Goal: Task Accomplishment & Management: Manage account settings

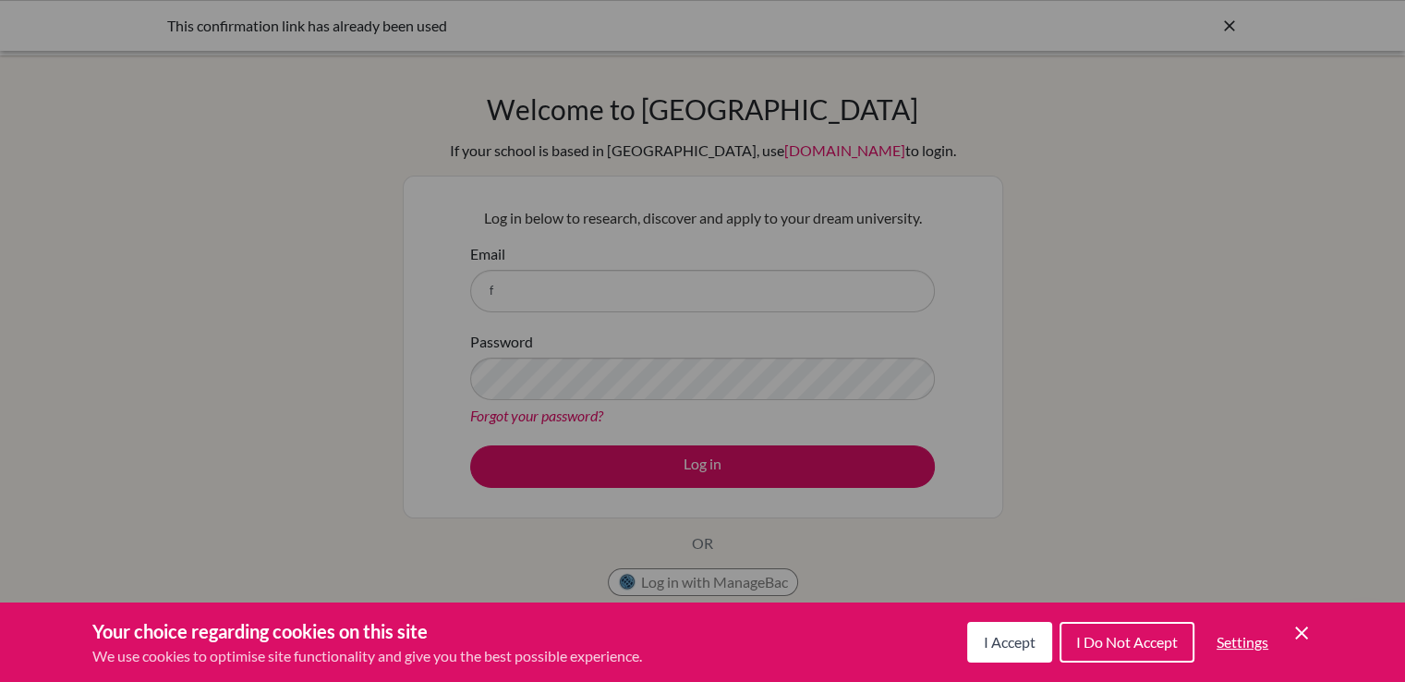
click at [1005, 630] on button "I Accept" at bounding box center [1009, 642] width 85 height 41
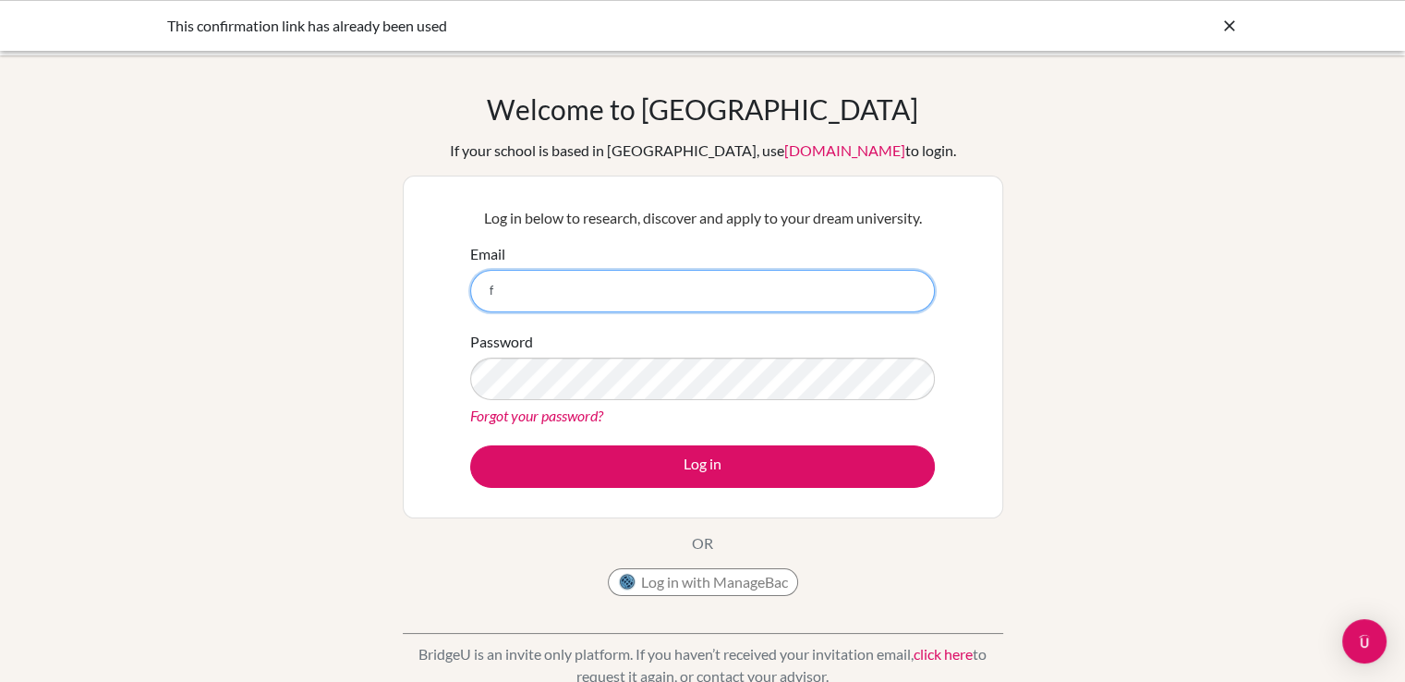
click at [491, 299] on input "f" at bounding box center [702, 291] width 465 height 42
type input "f.achola@gisu.ac.ug"
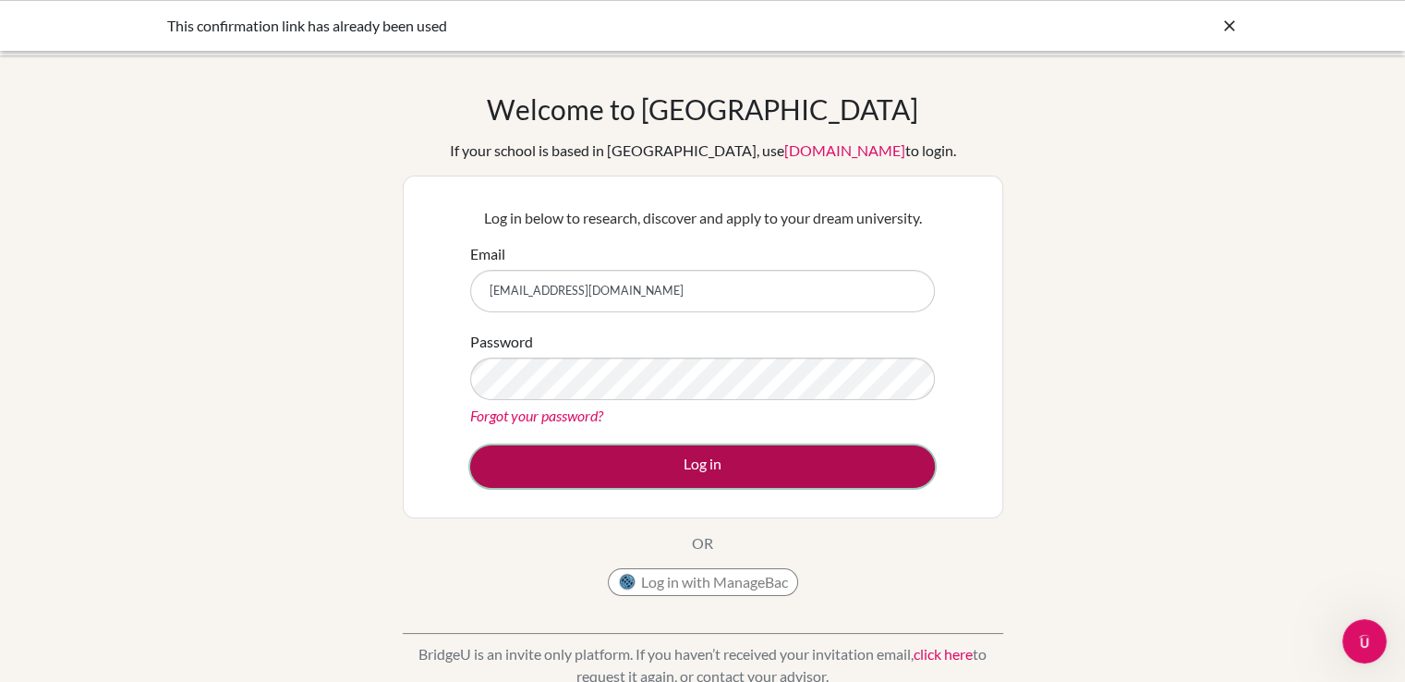
click at [667, 473] on button "Log in" at bounding box center [702, 466] width 465 height 42
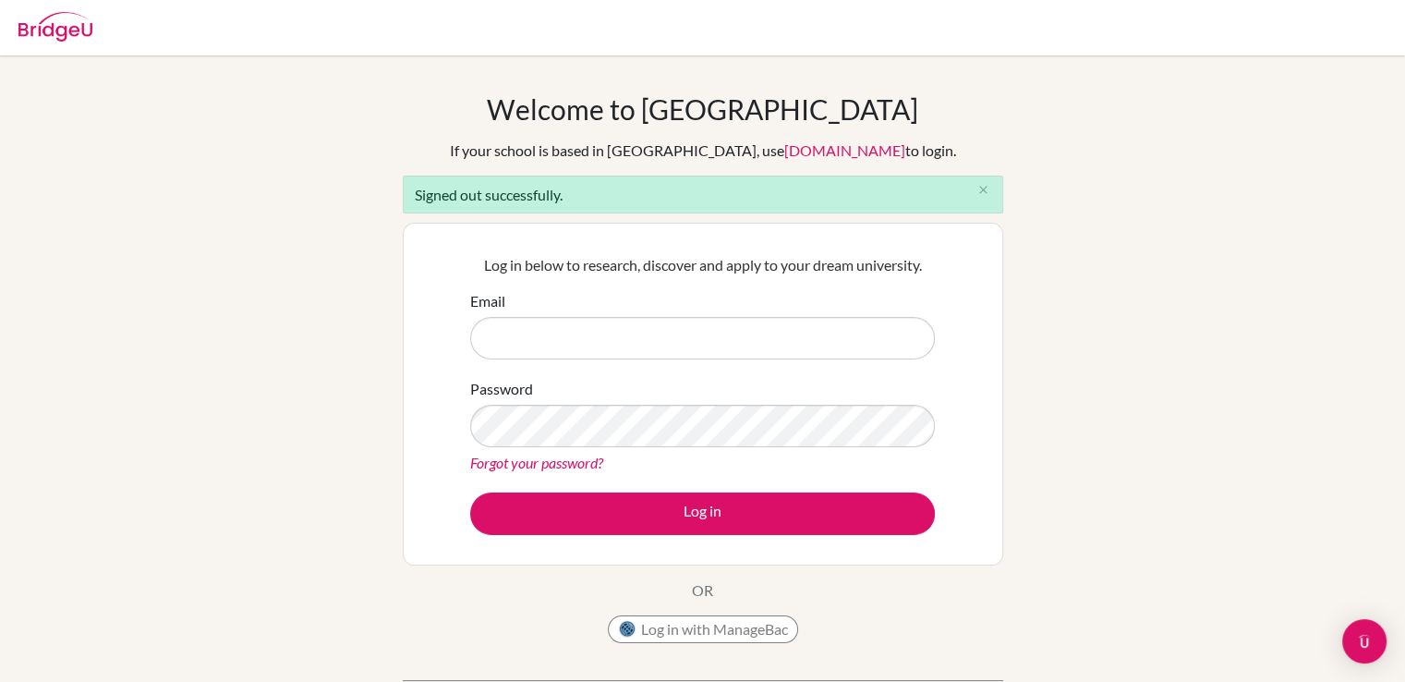
type input "[EMAIL_ADDRESS][DOMAIN_NAME]"
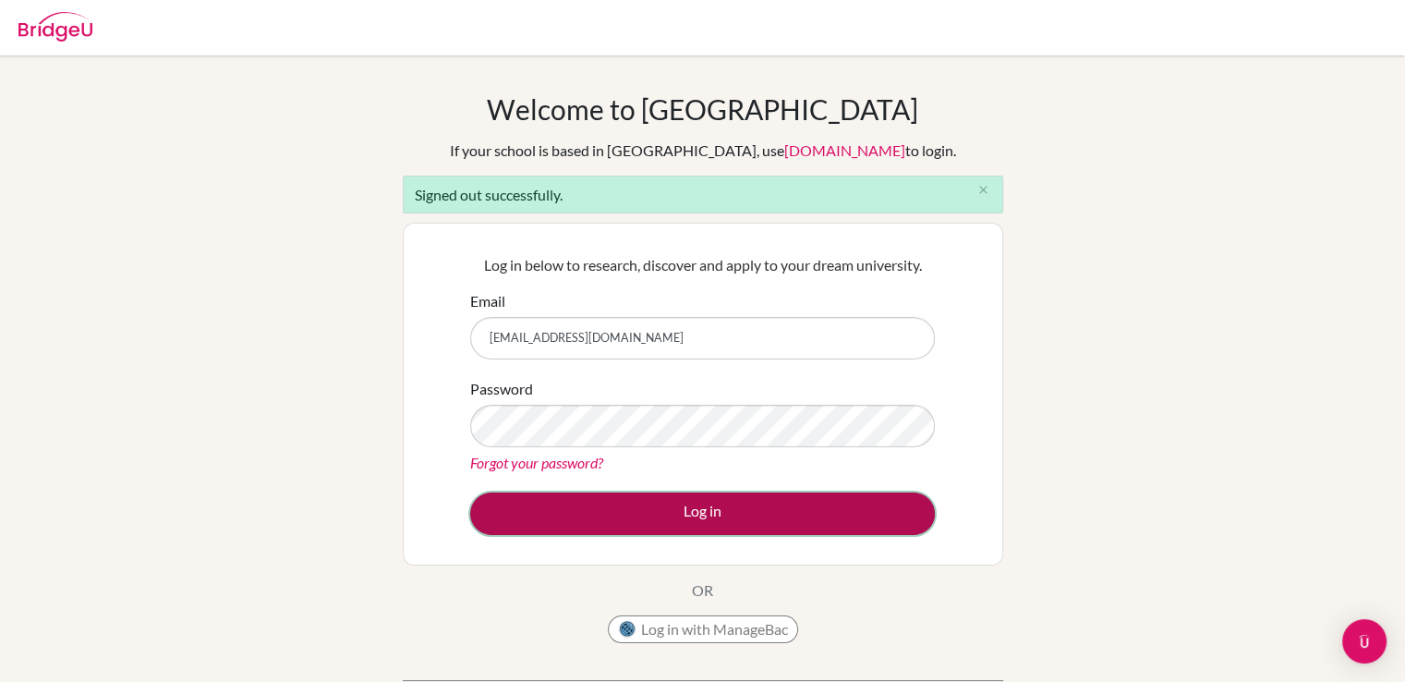
click at [730, 529] on button "Log in" at bounding box center [702, 513] width 465 height 42
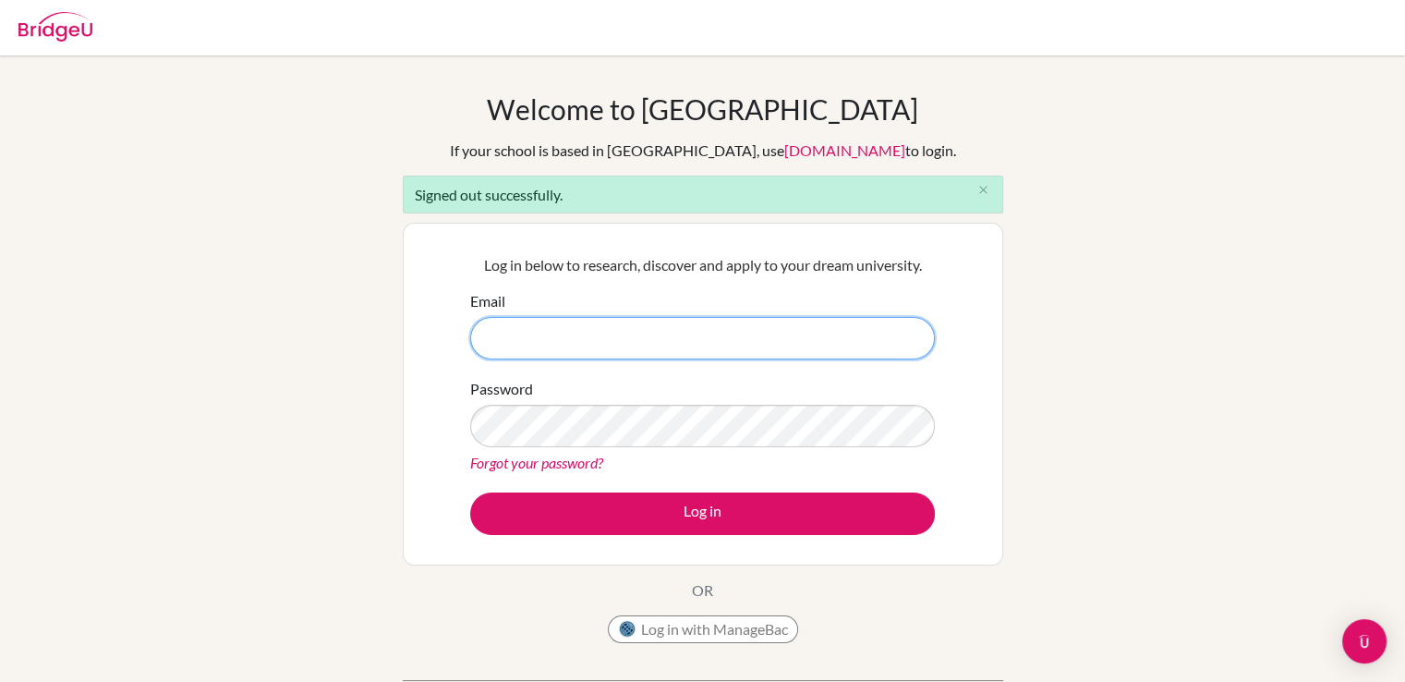
click at [624, 332] on input "Email" at bounding box center [702, 338] width 465 height 42
type input "f.achola@gisu.ac.ug"
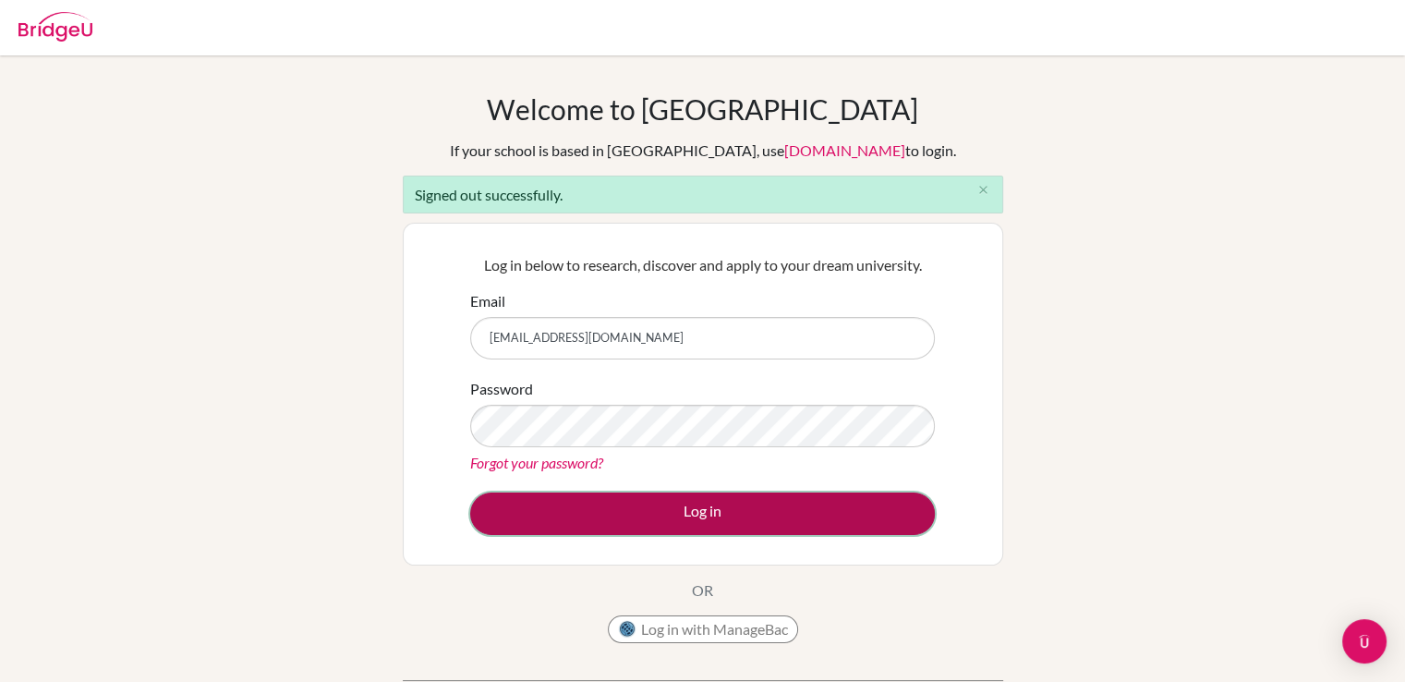
click at [646, 528] on button "Log in" at bounding box center [702, 513] width 465 height 42
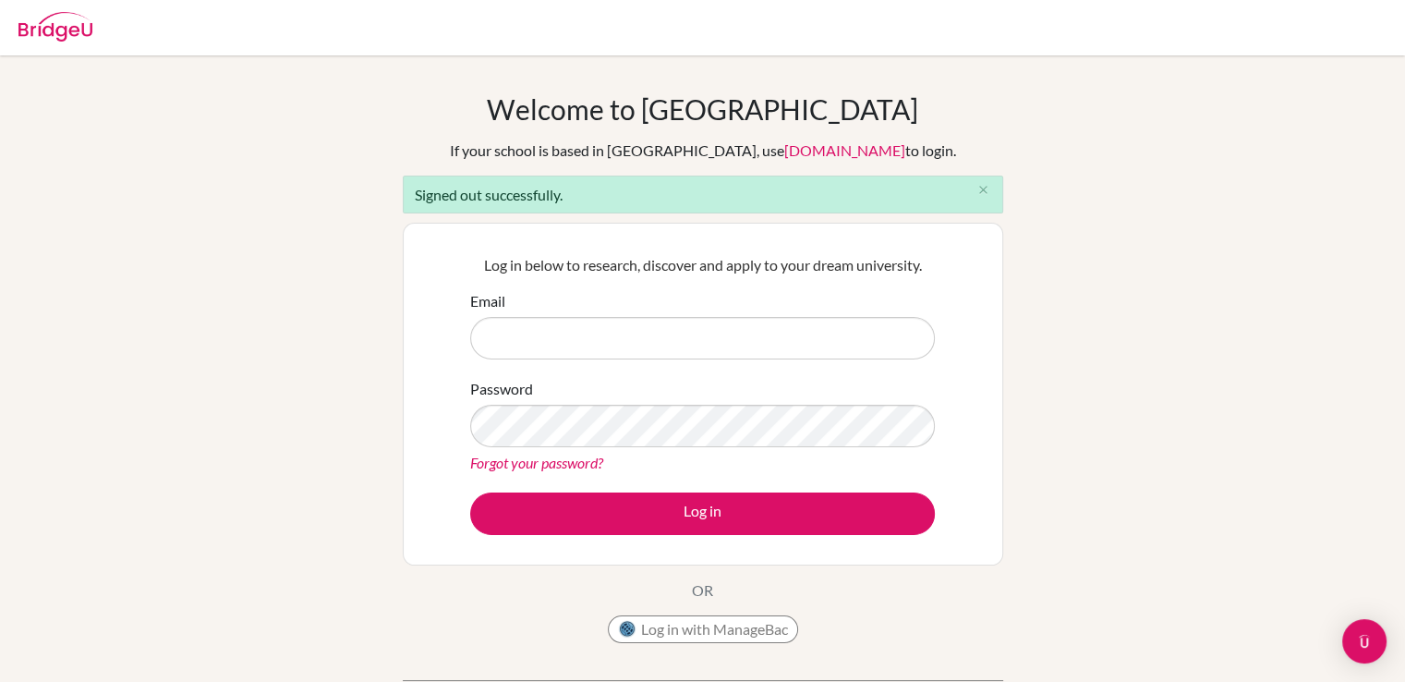
scroll to position [158, 0]
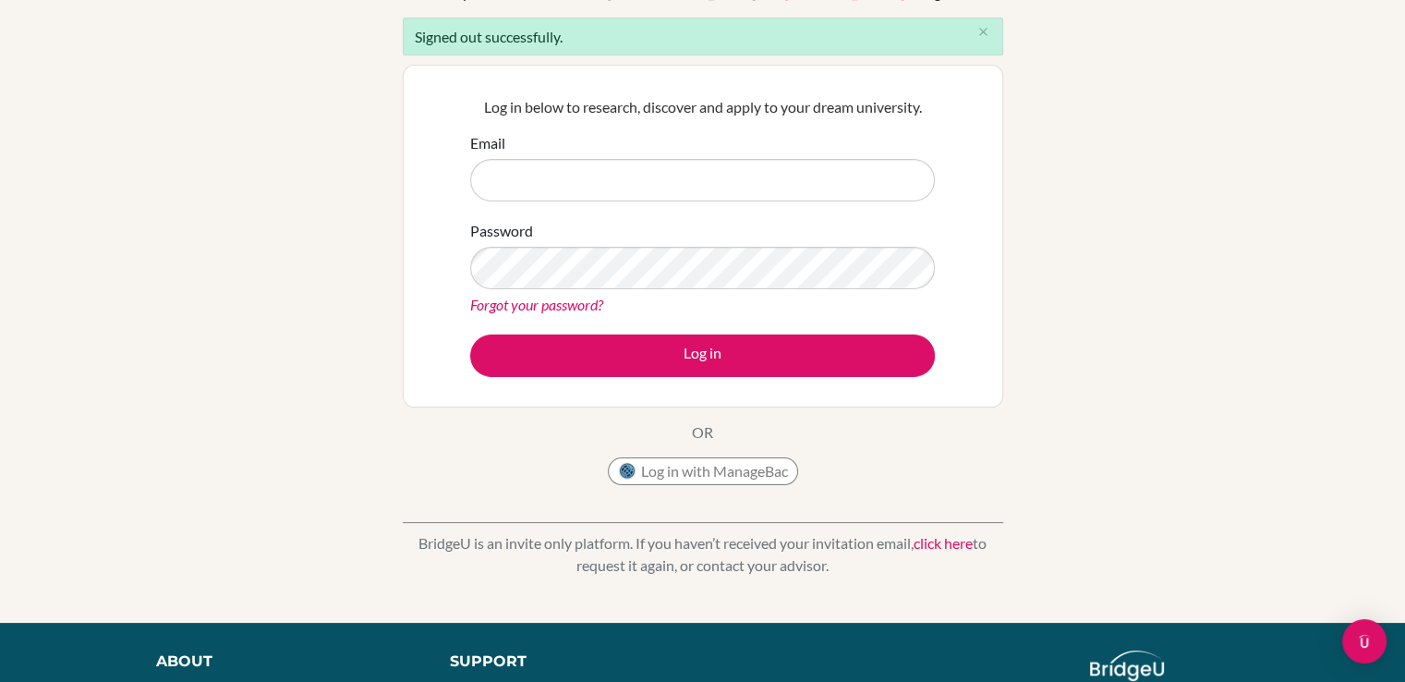
click at [613, 187] on input "Email" at bounding box center [702, 180] width 465 height 42
type input "[EMAIL_ADDRESS][DOMAIN_NAME]"
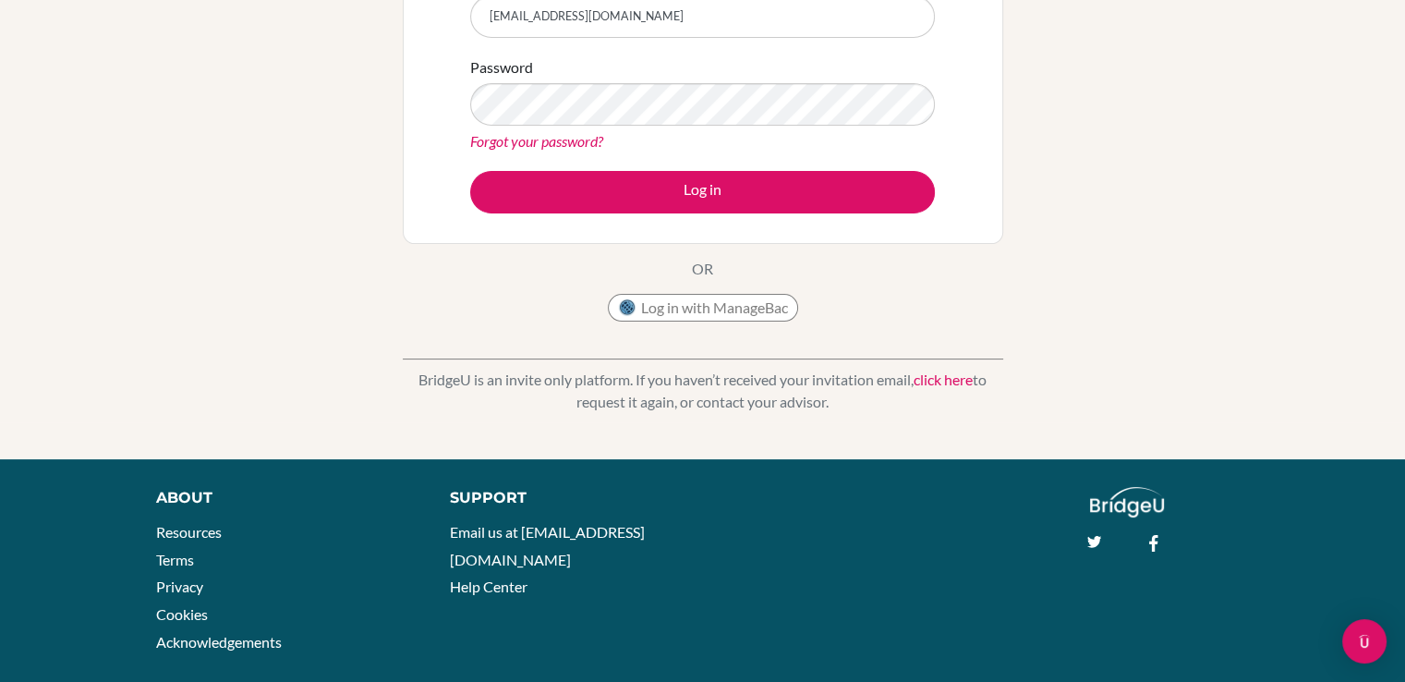
scroll to position [350, 0]
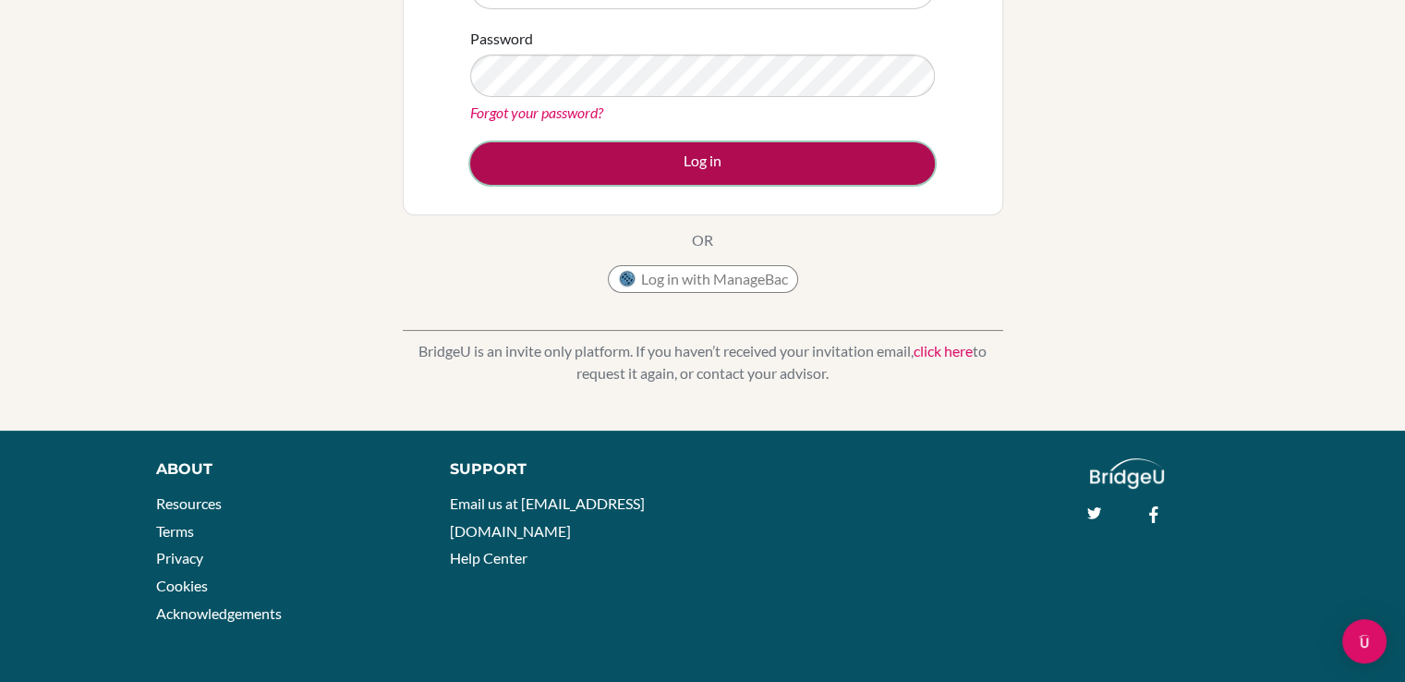
click at [732, 173] on button "Log in" at bounding box center [702, 163] width 465 height 42
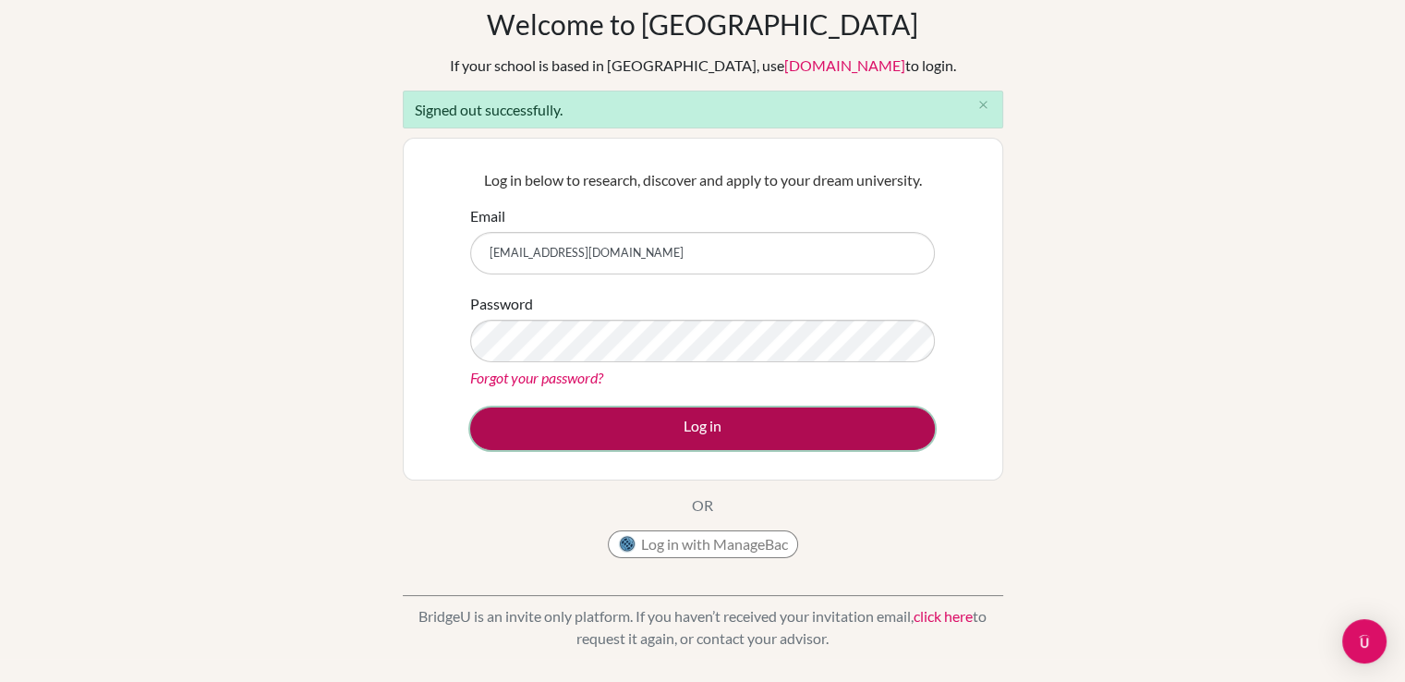
scroll to position [79, 0]
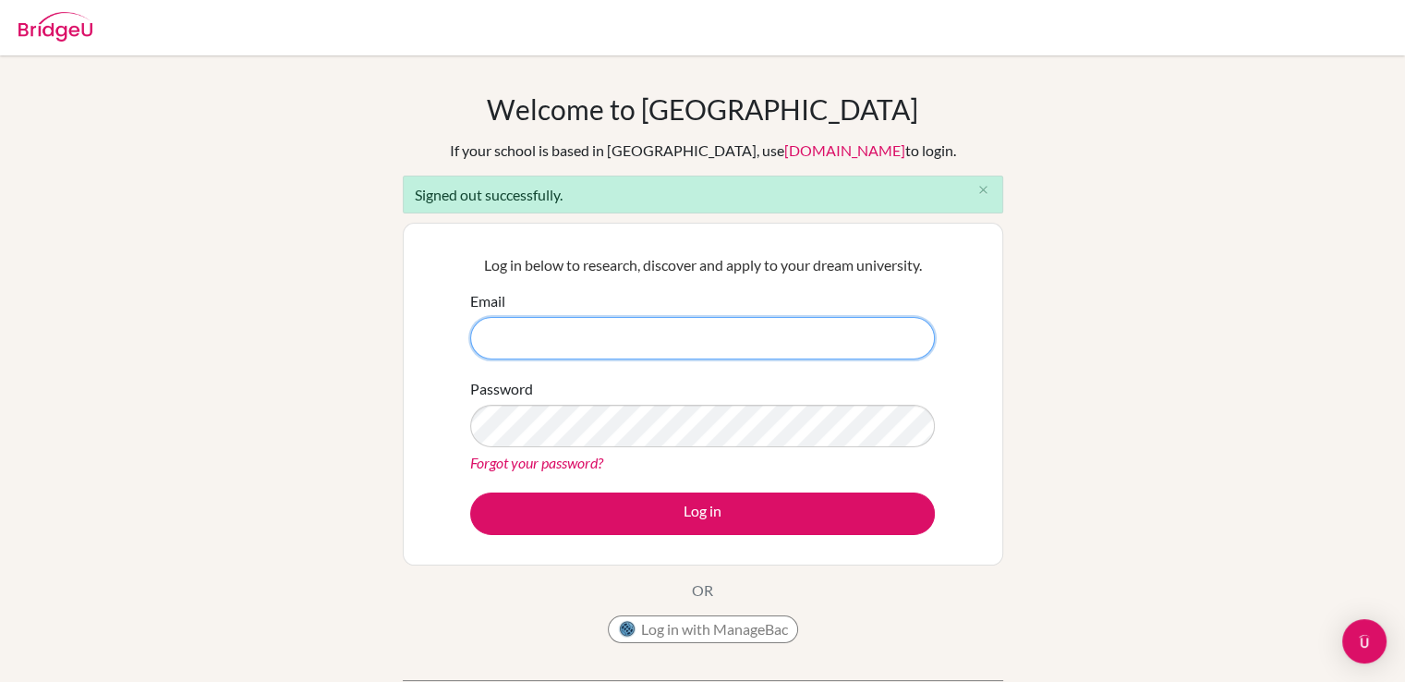
type input "[EMAIL_ADDRESS][DOMAIN_NAME]"
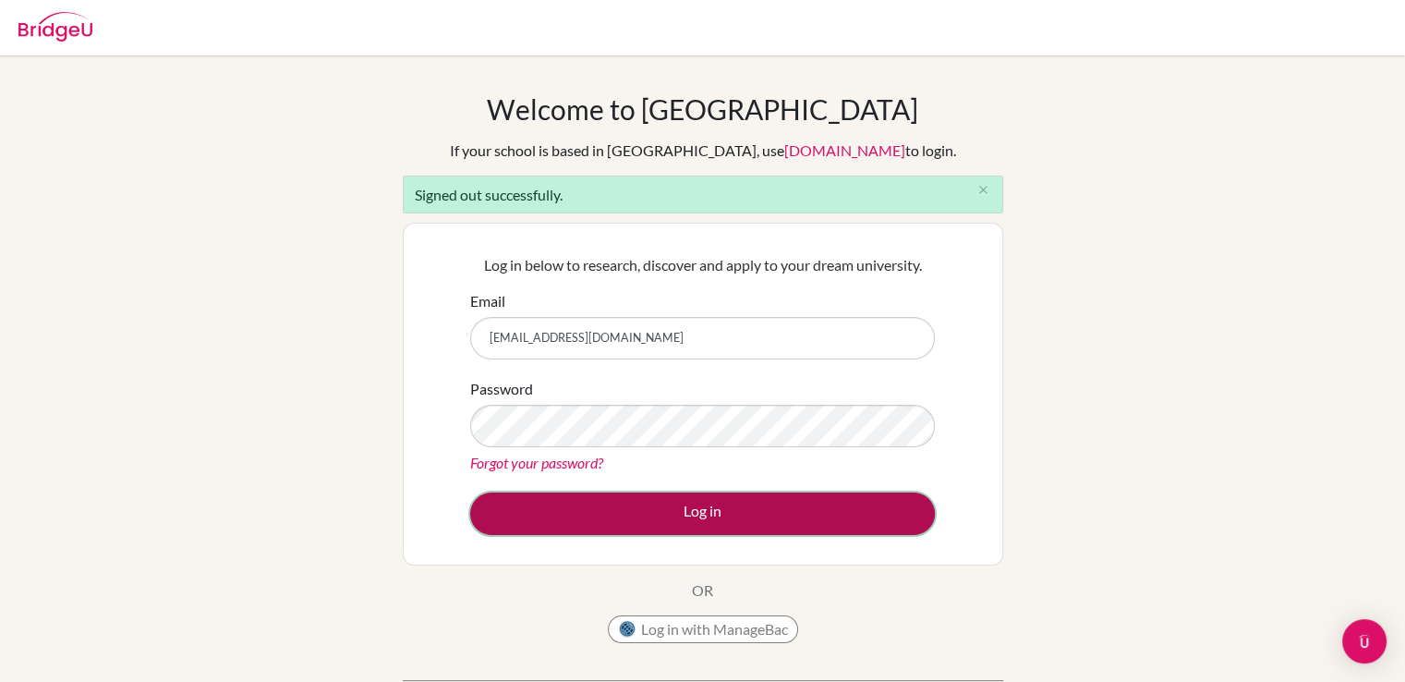
click at [652, 530] on button "Log in" at bounding box center [702, 513] width 465 height 42
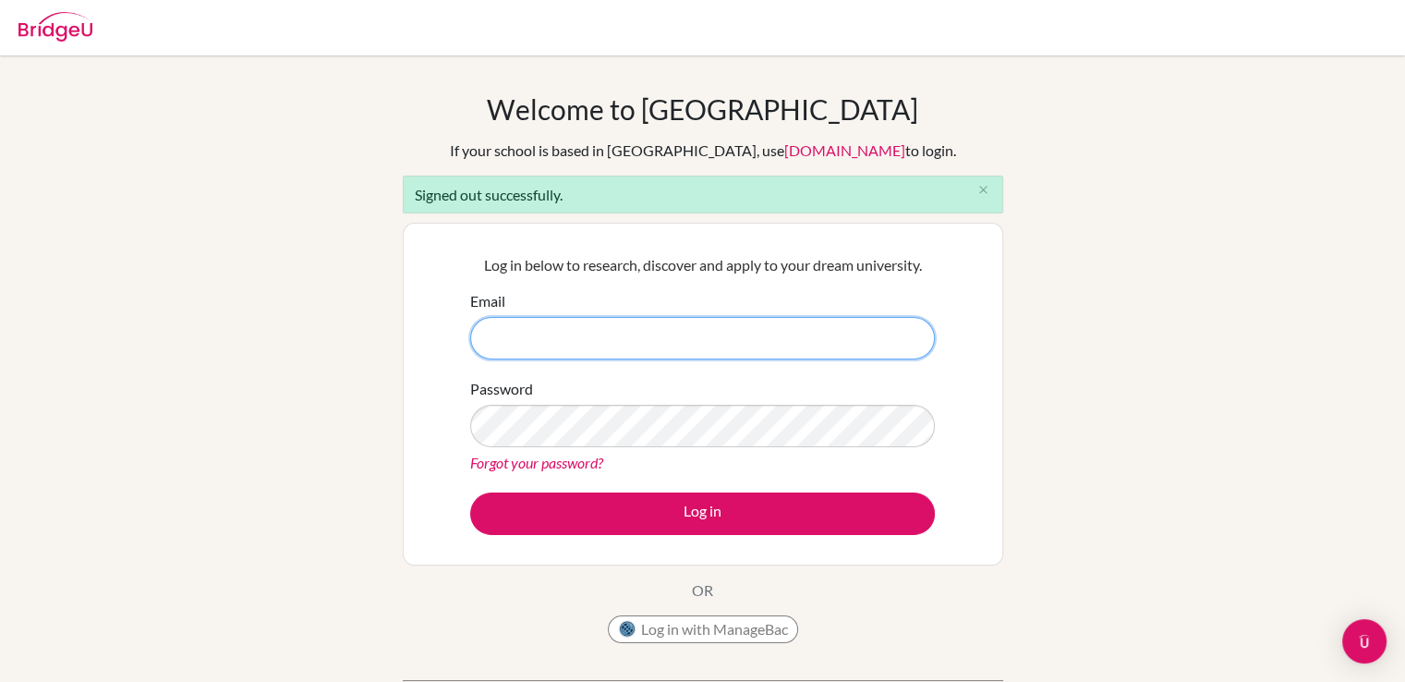
type input "[EMAIL_ADDRESS][DOMAIN_NAME]"
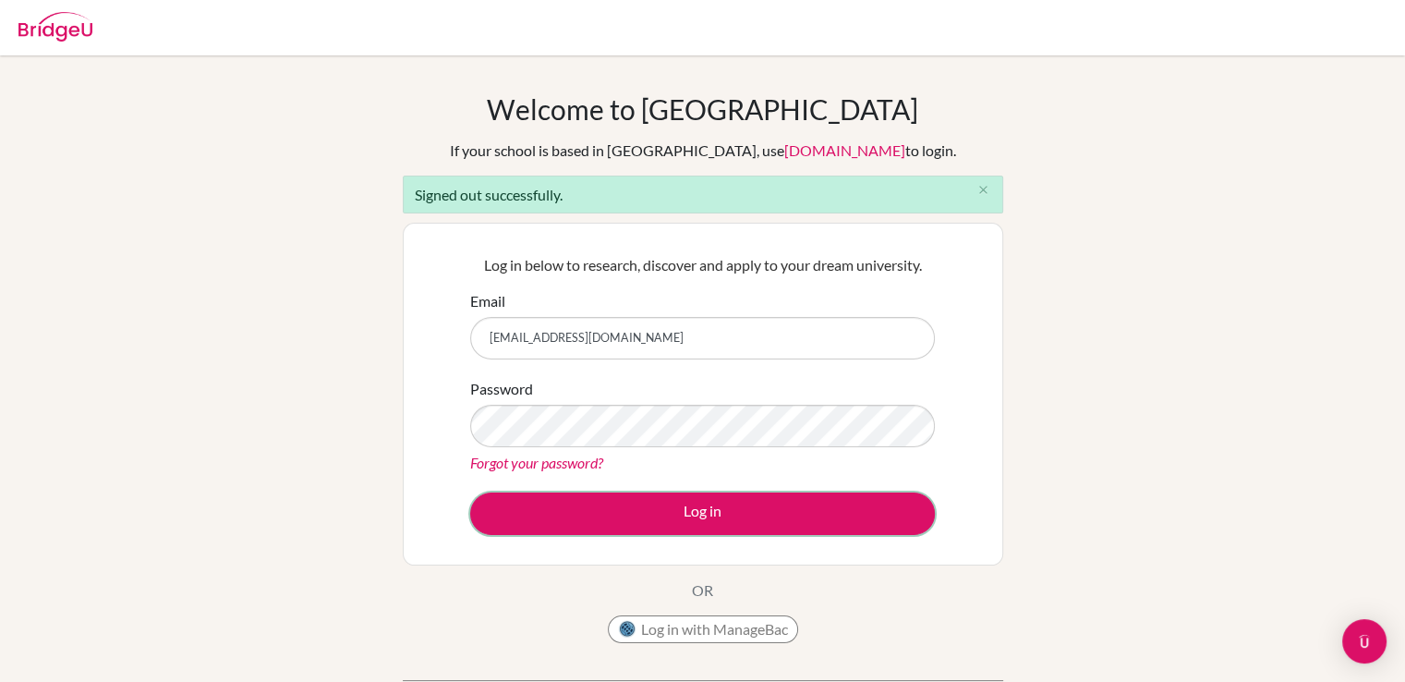
click at [702, 522] on button "Log in" at bounding box center [702, 513] width 465 height 42
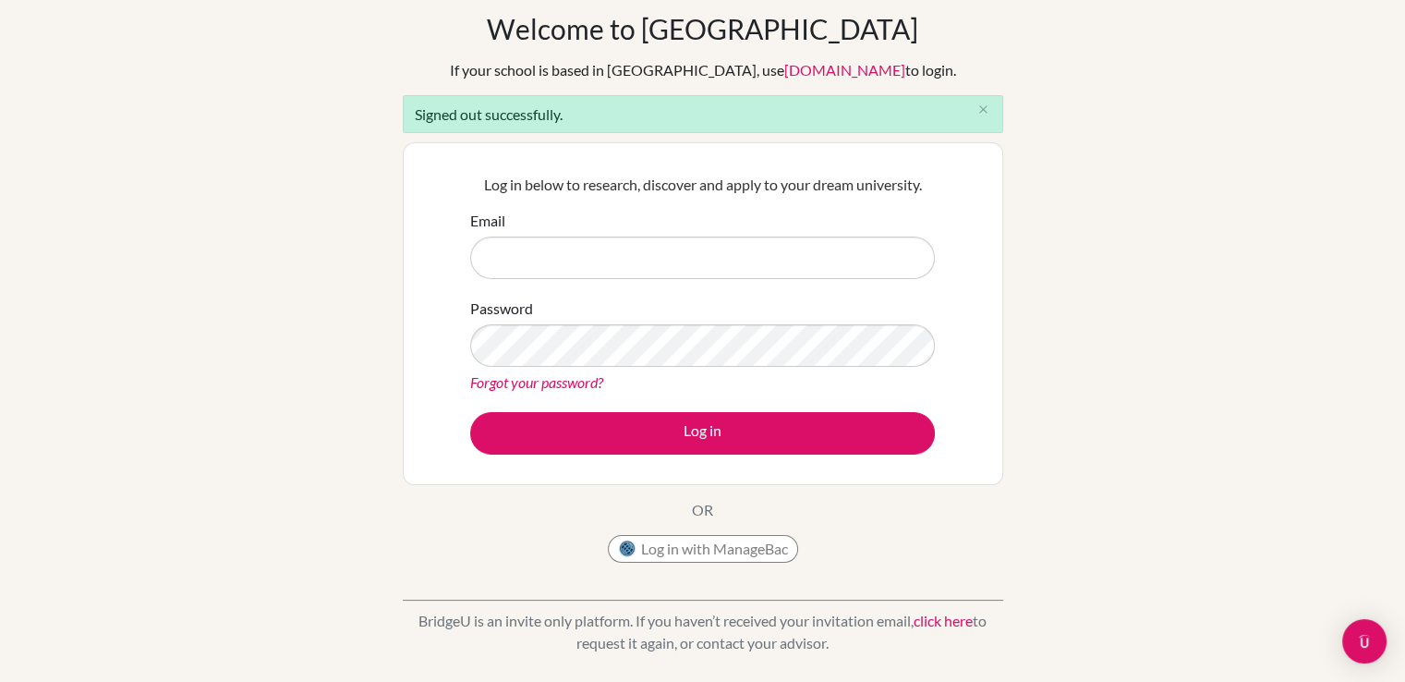
scroll to position [350, 0]
